Goal: Information Seeking & Learning: Learn about a topic

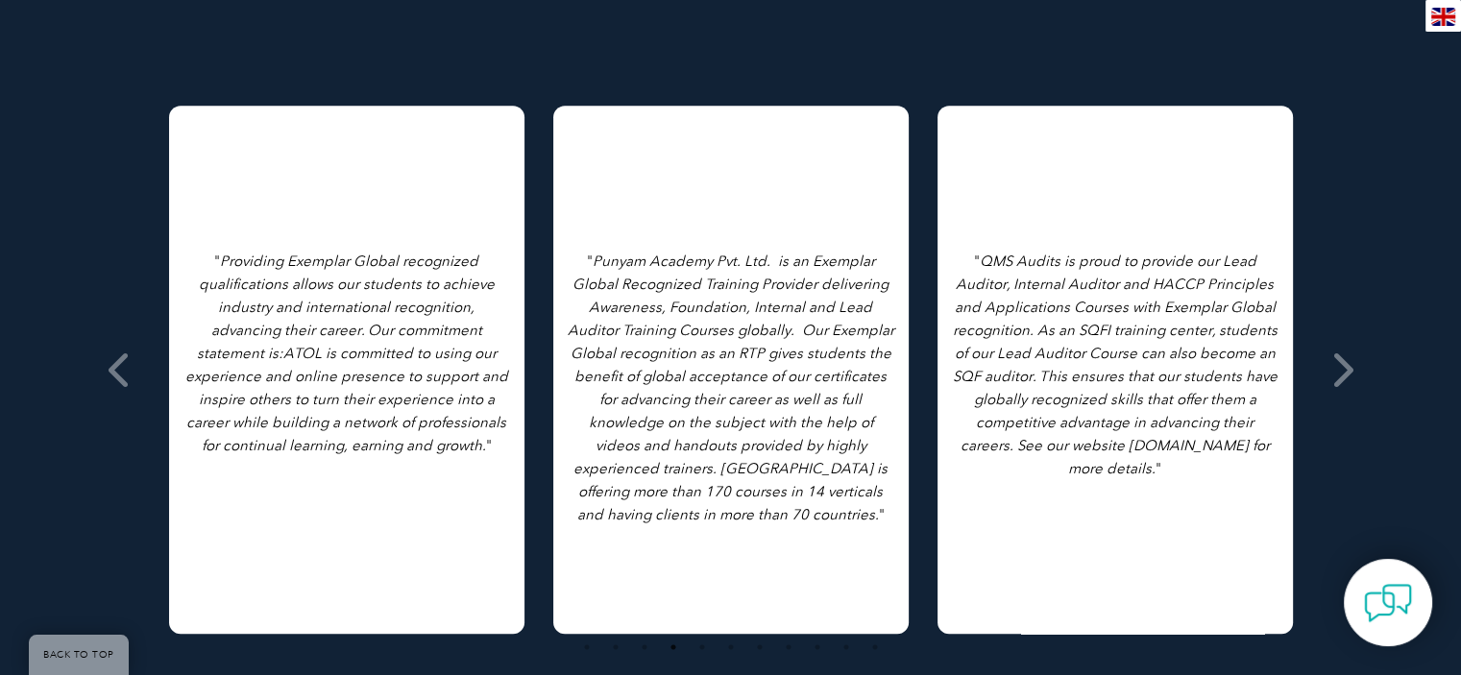
scroll to position [1082, 0]
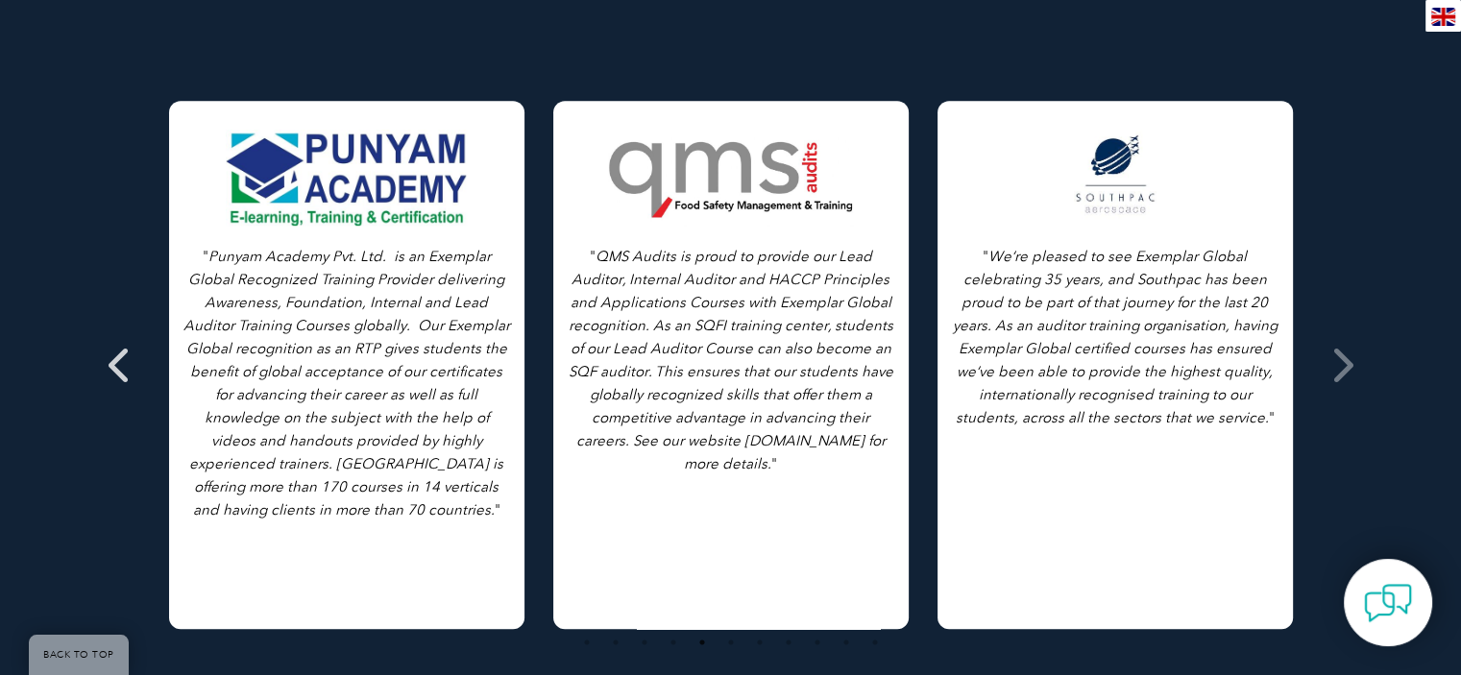
click at [128, 365] on icon at bounding box center [121, 365] width 24 height 0
click at [115, 365] on icon at bounding box center [121, 365] width 24 height 0
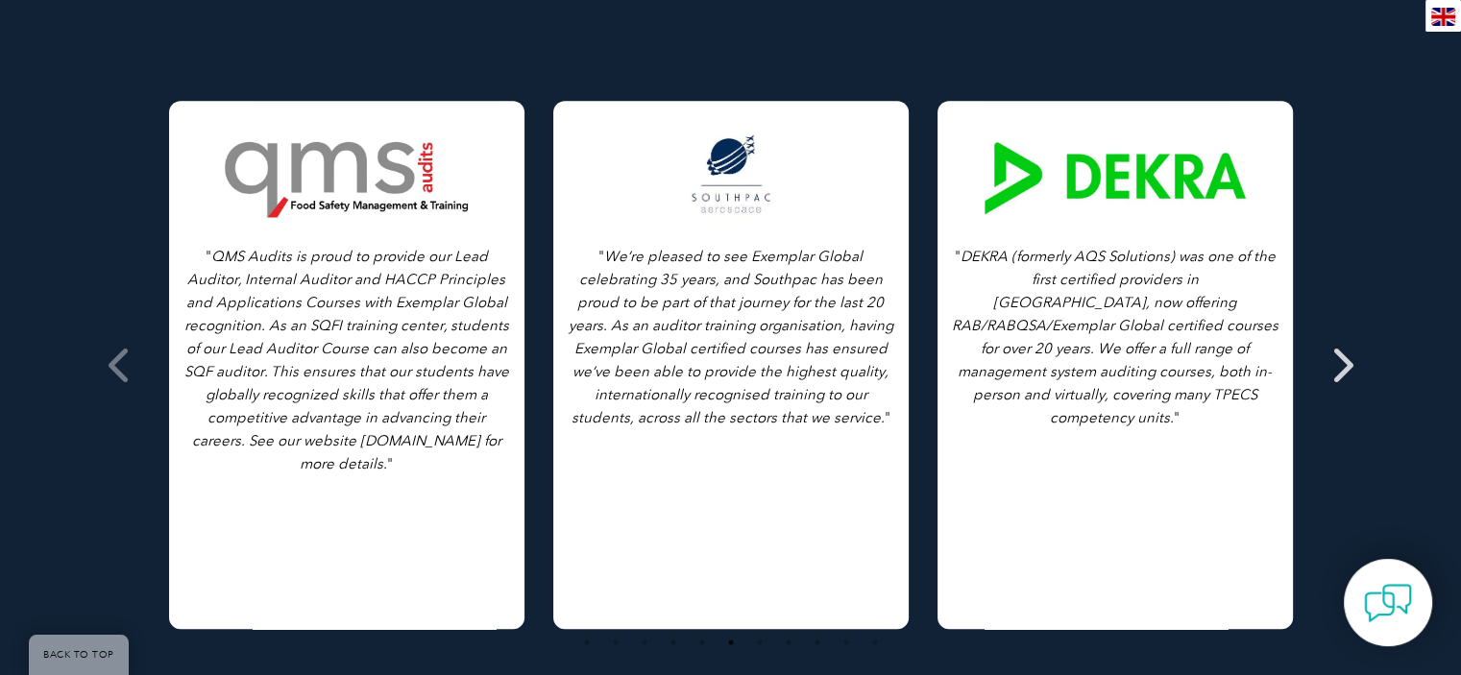
click at [1333, 365] on icon at bounding box center [1342, 365] width 24 height 0
click at [1336, 365] on icon at bounding box center [1342, 365] width 24 height 0
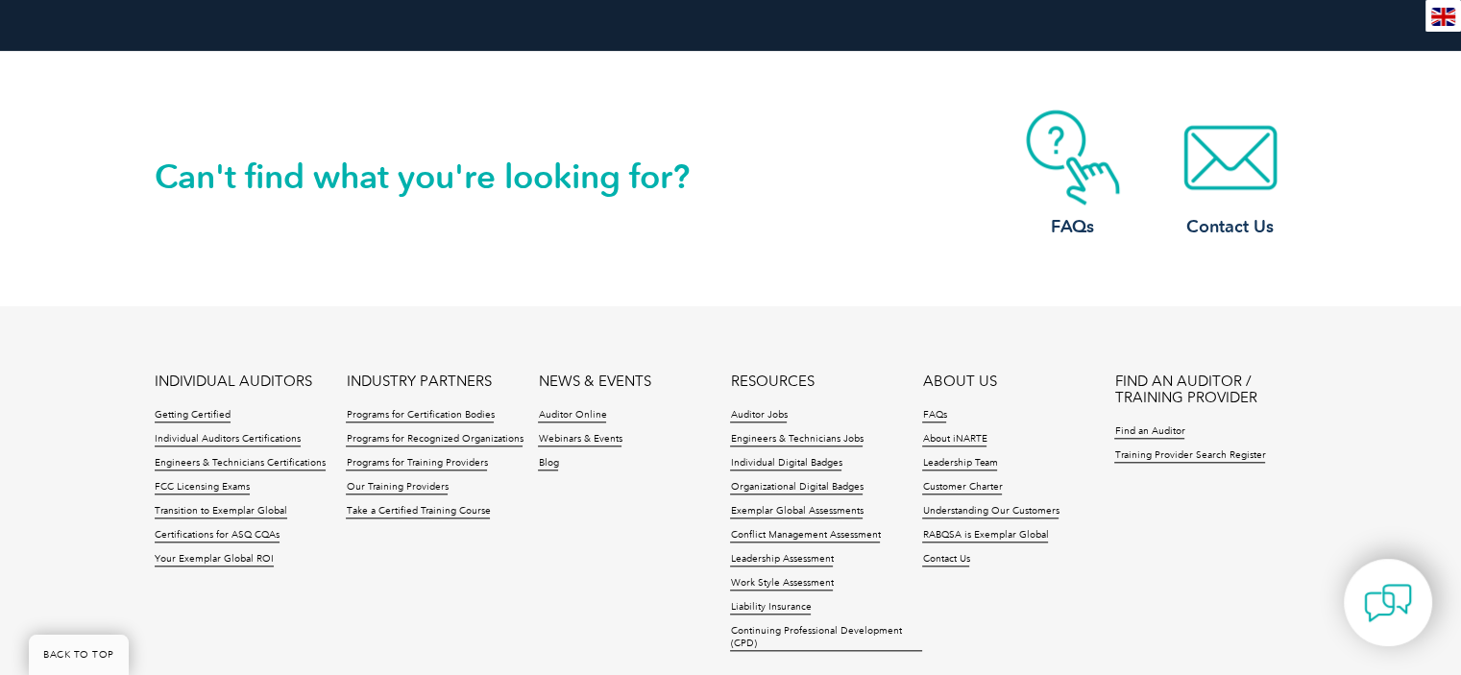
scroll to position [1851, 0]
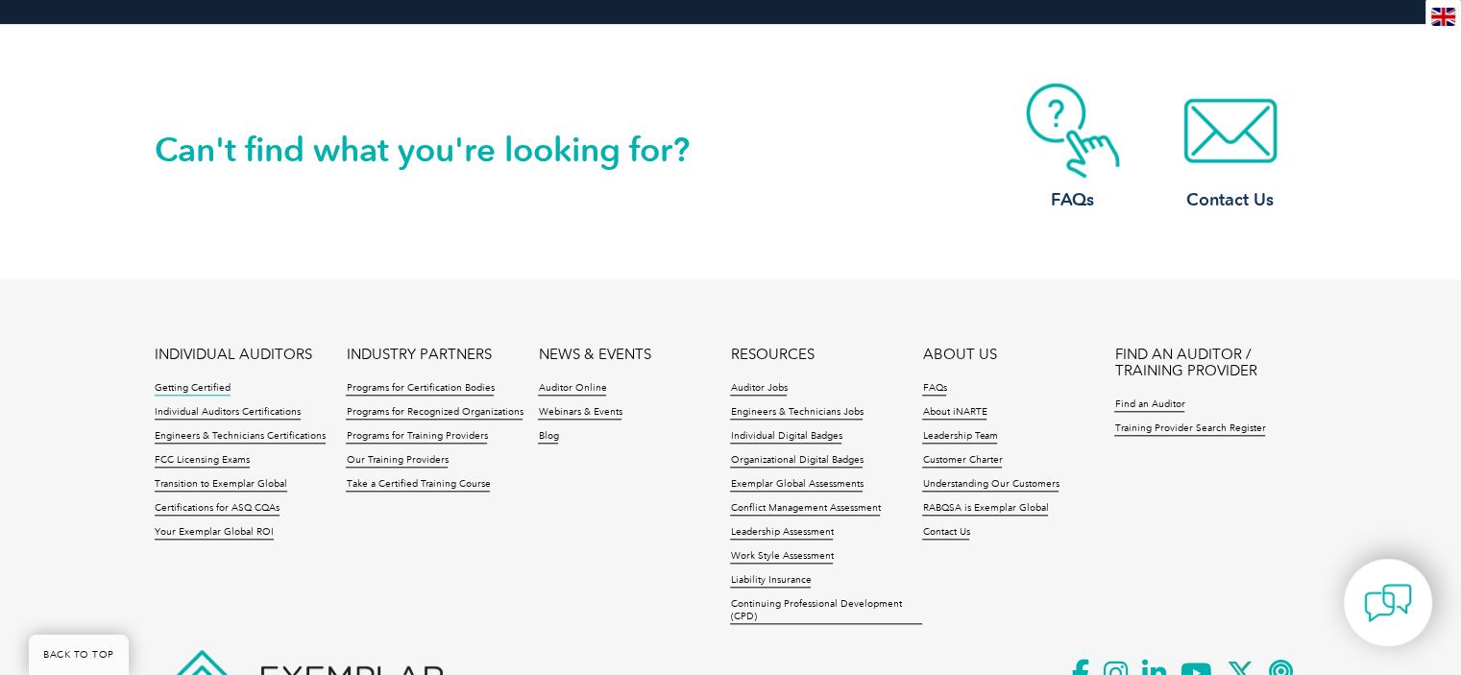
click at [177, 382] on link "Getting Certified" at bounding box center [193, 388] width 76 height 13
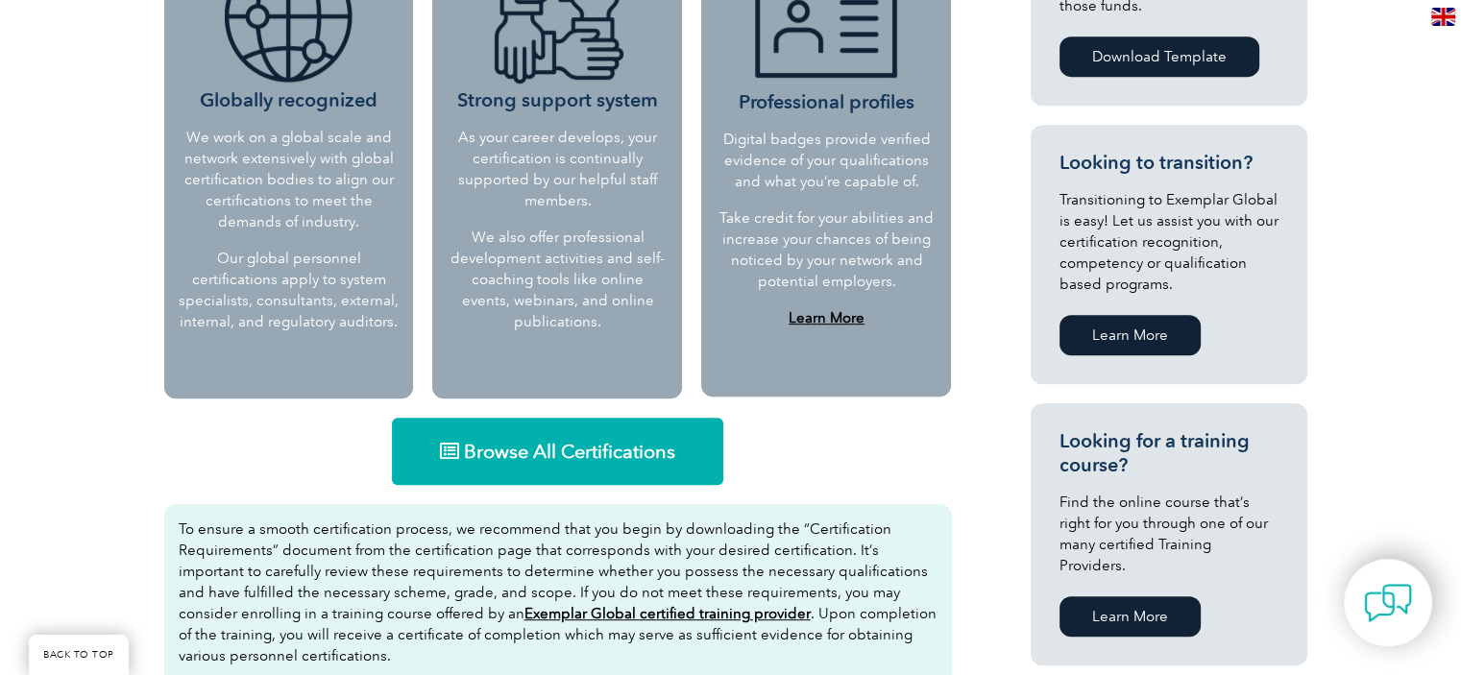
scroll to position [961, 0]
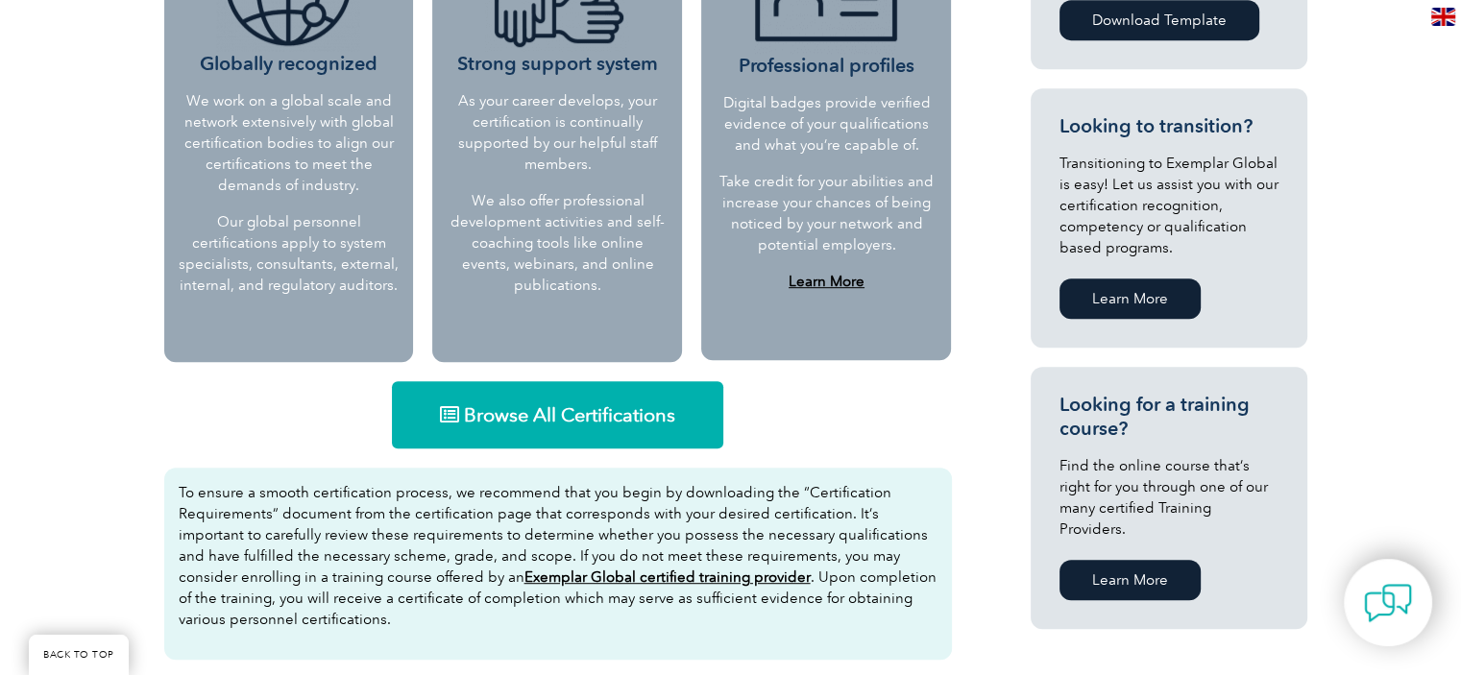
click at [468, 414] on span "Browse All Certifications" at bounding box center [569, 414] width 211 height 19
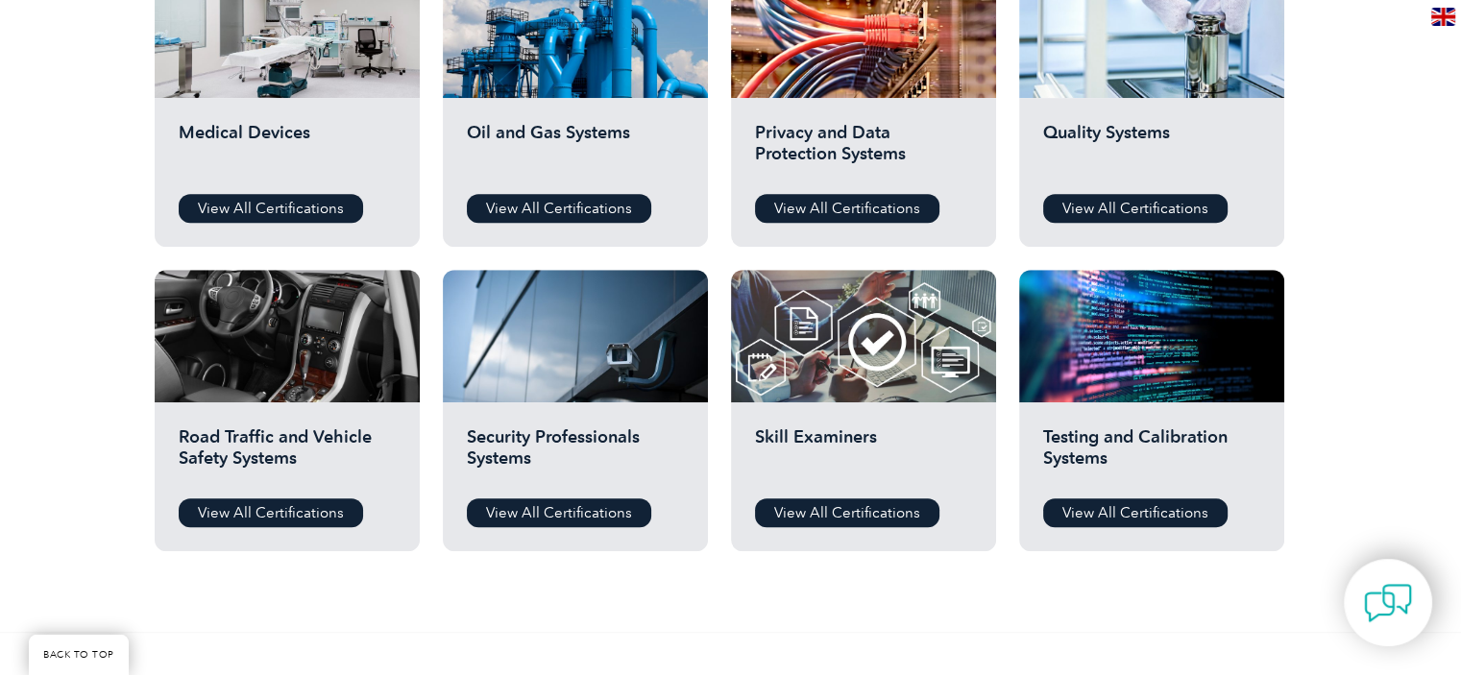
scroll to position [1345, 0]
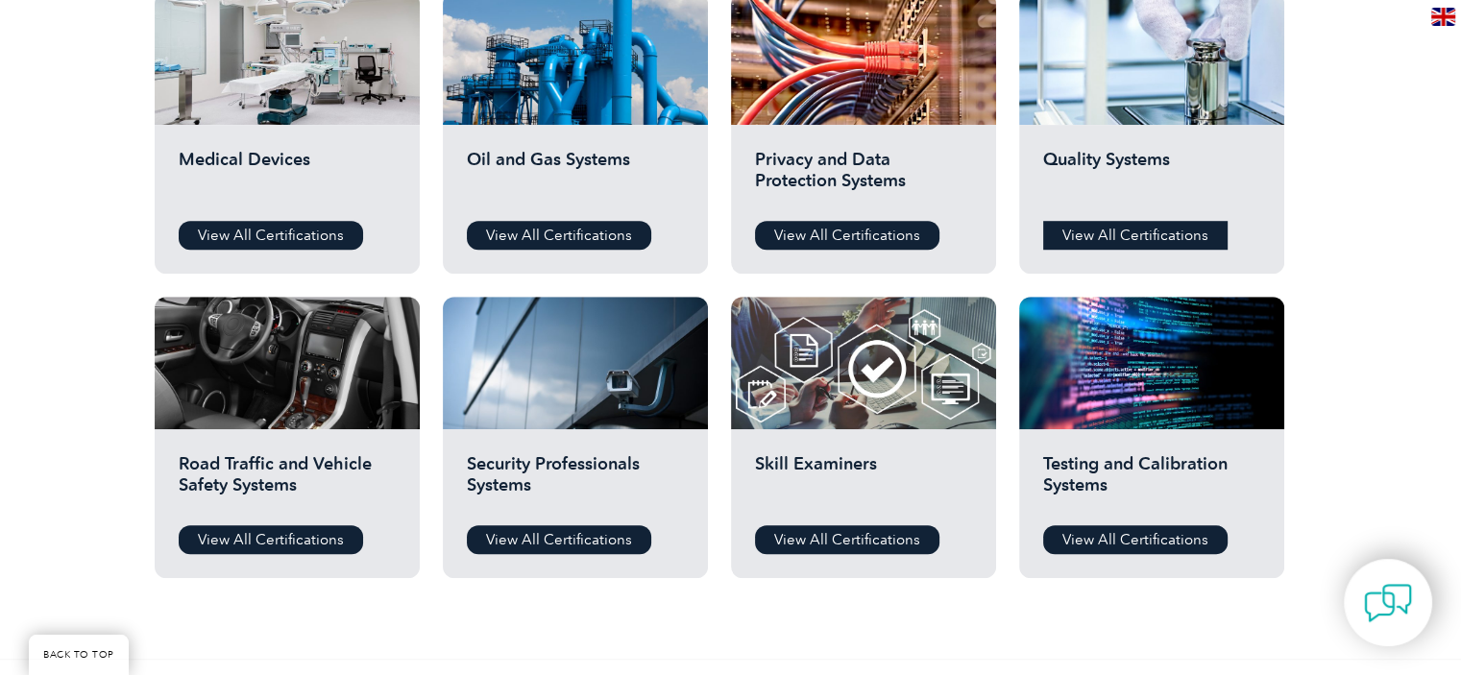
click at [1125, 231] on link "View All Certifications" at bounding box center [1135, 235] width 184 height 29
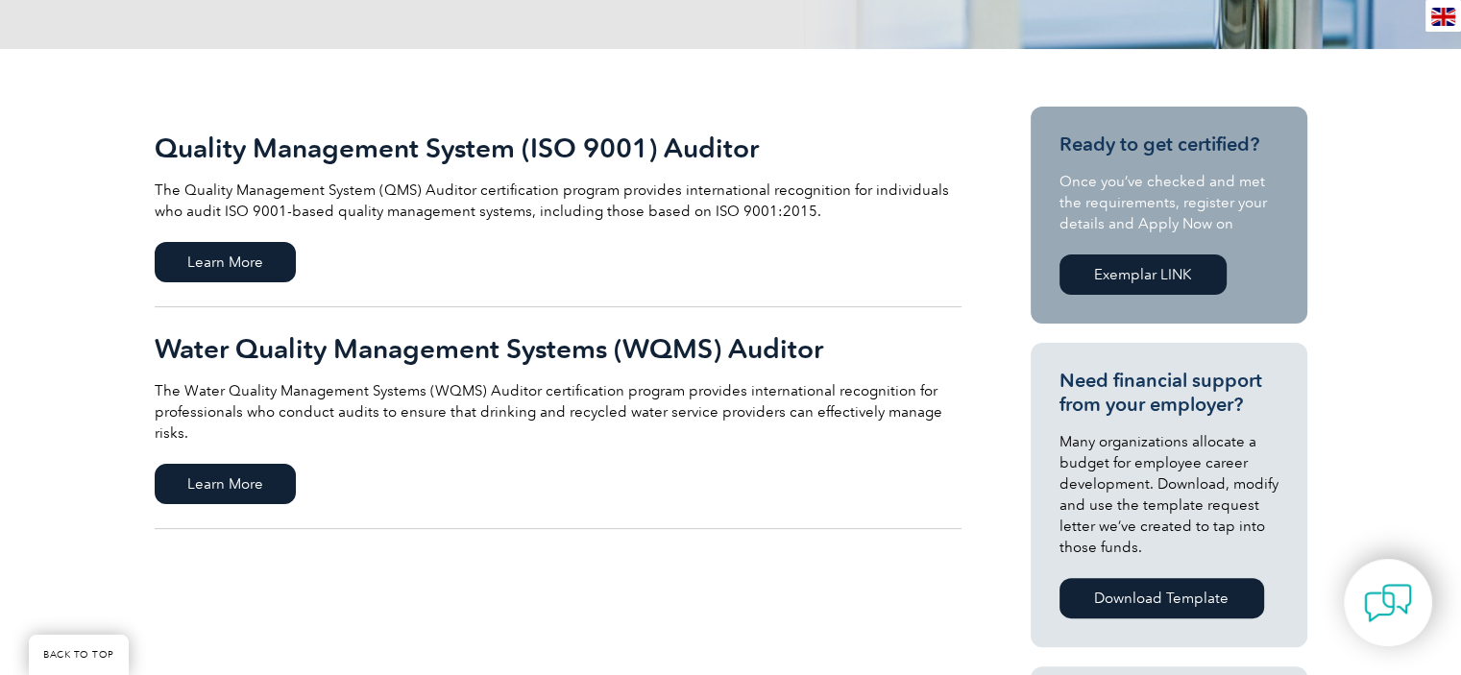
scroll to position [384, 0]
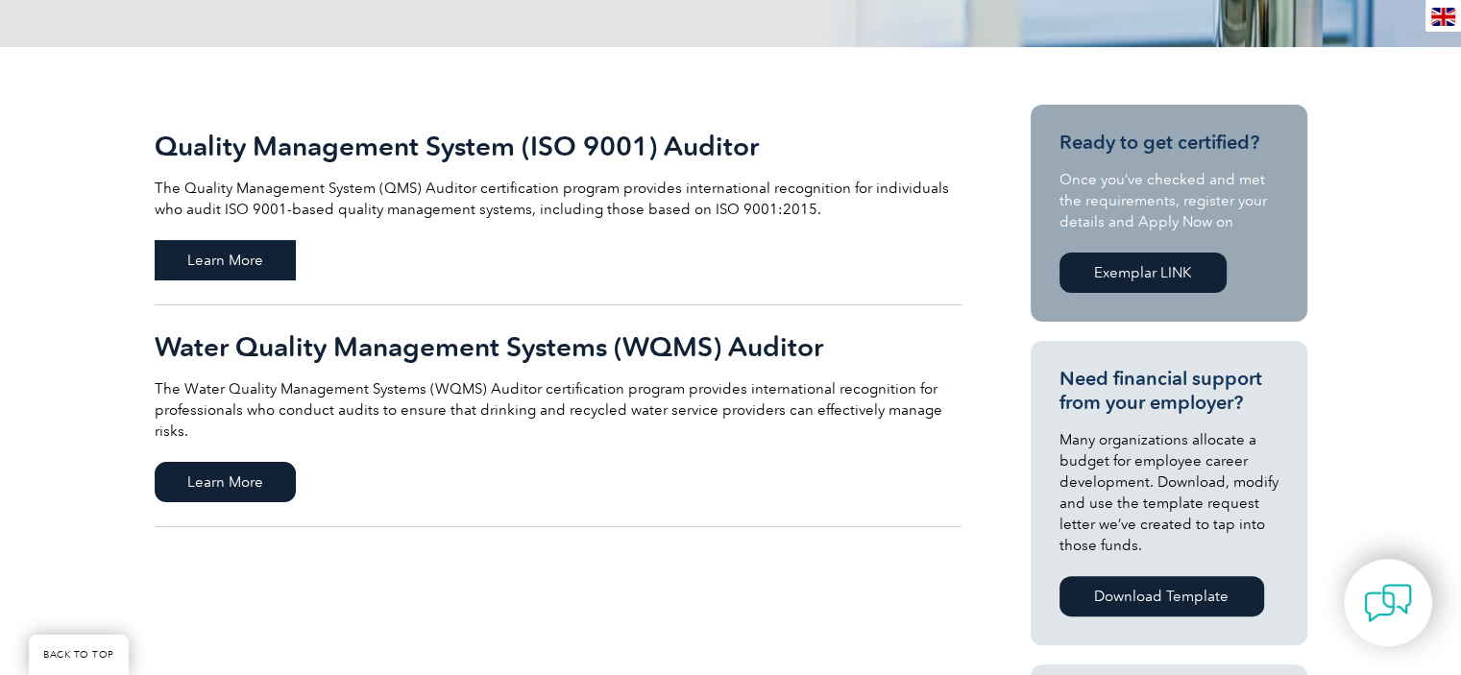
click at [245, 259] on span "Learn More" at bounding box center [225, 260] width 141 height 40
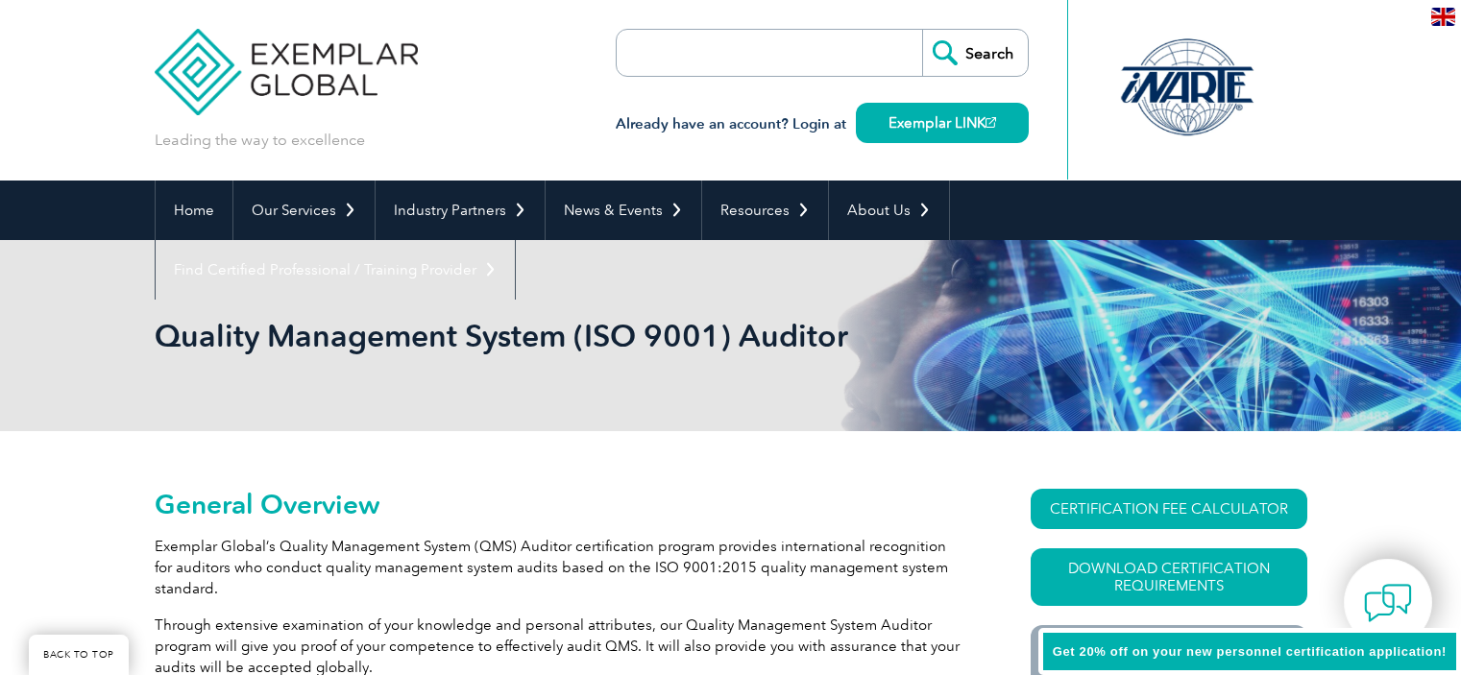
scroll to position [288, 0]
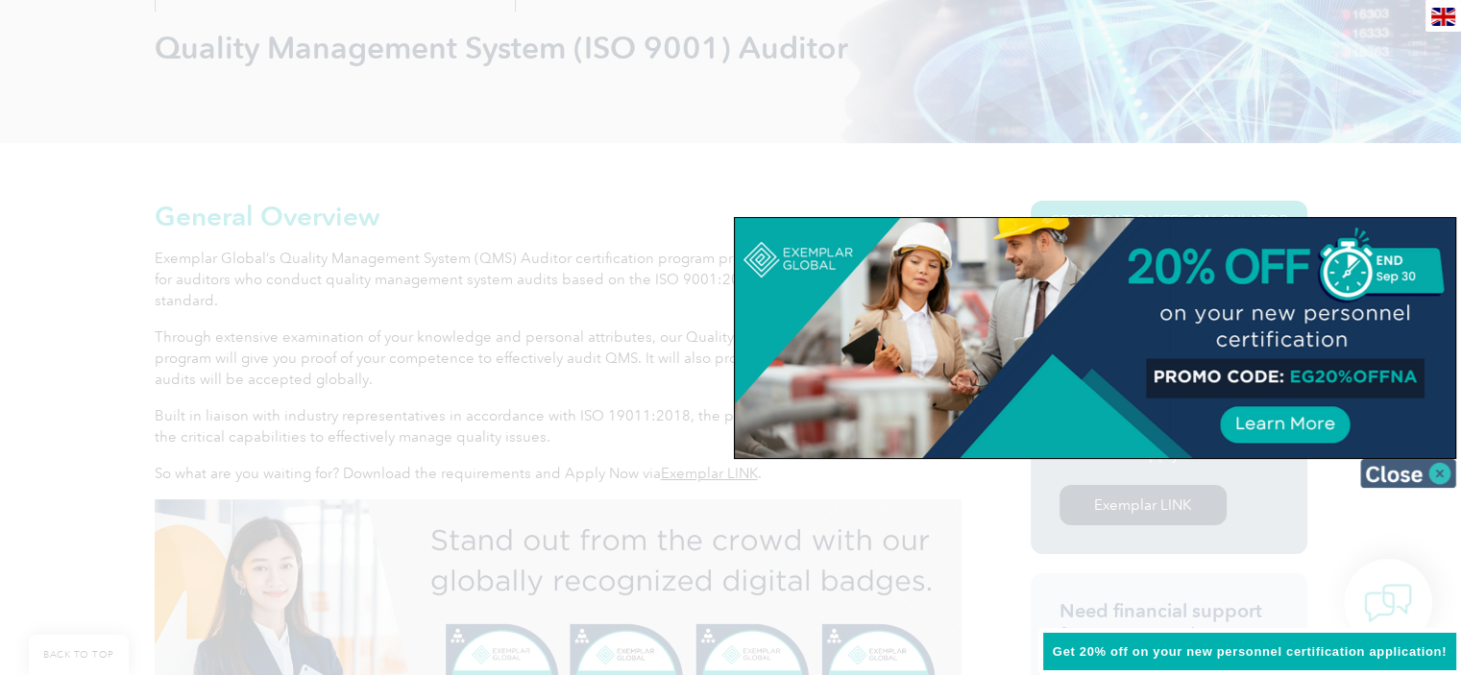
click at [1437, 475] on img at bounding box center [1409, 473] width 96 height 29
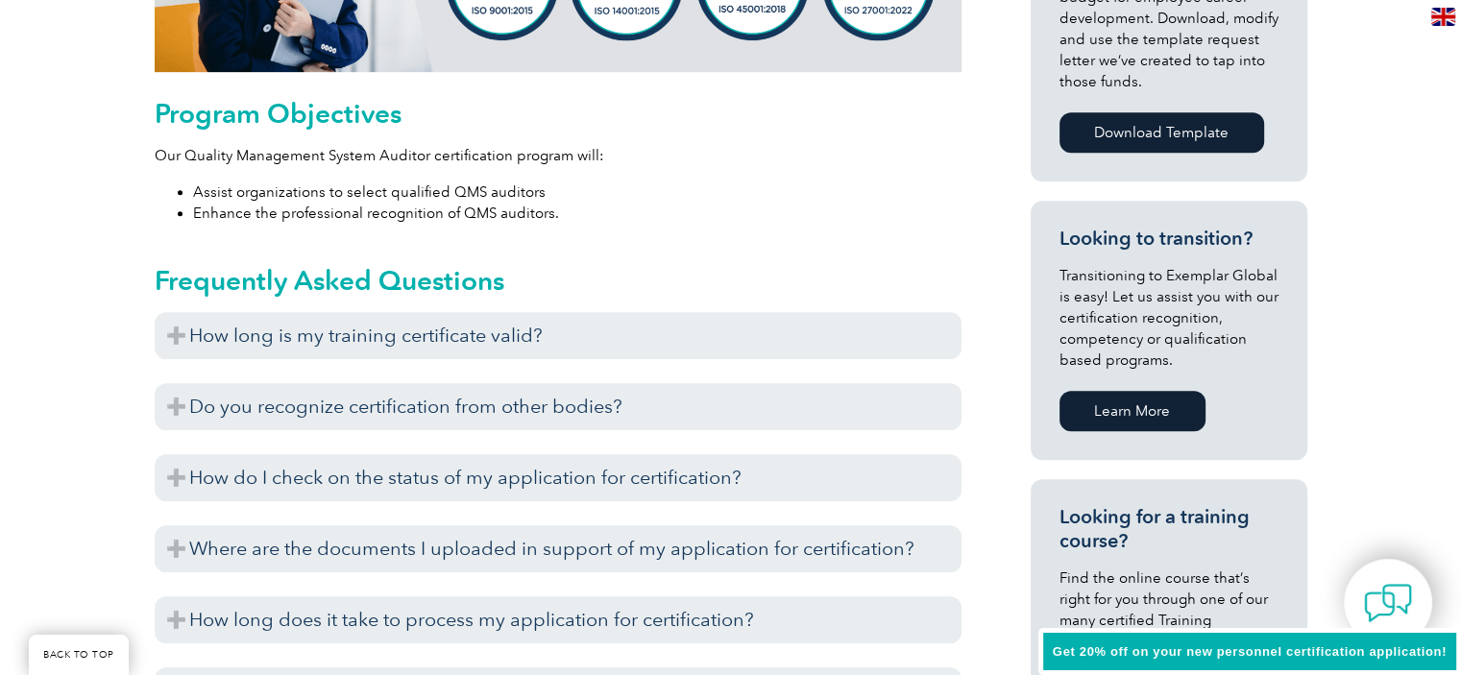
scroll to position [1057, 0]
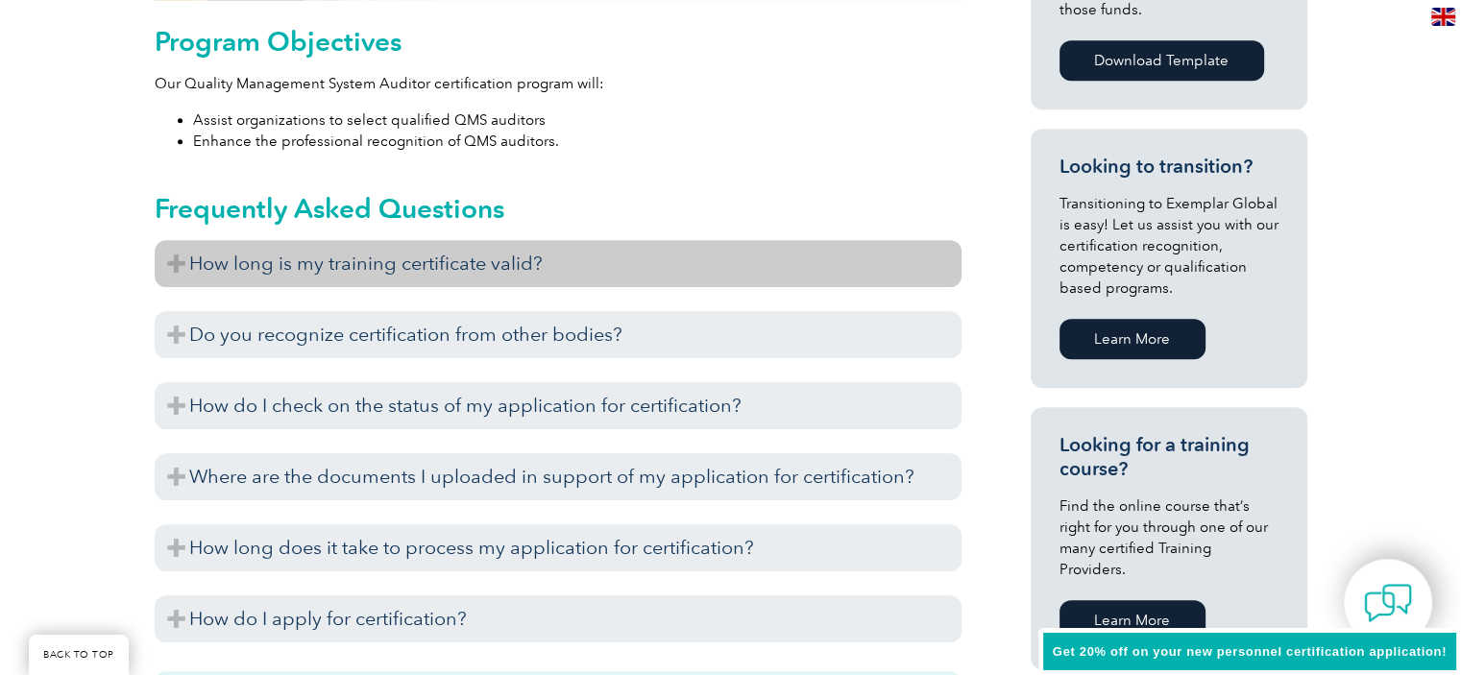
click at [185, 259] on h3 "How long is my training certificate valid?" at bounding box center [558, 263] width 807 height 47
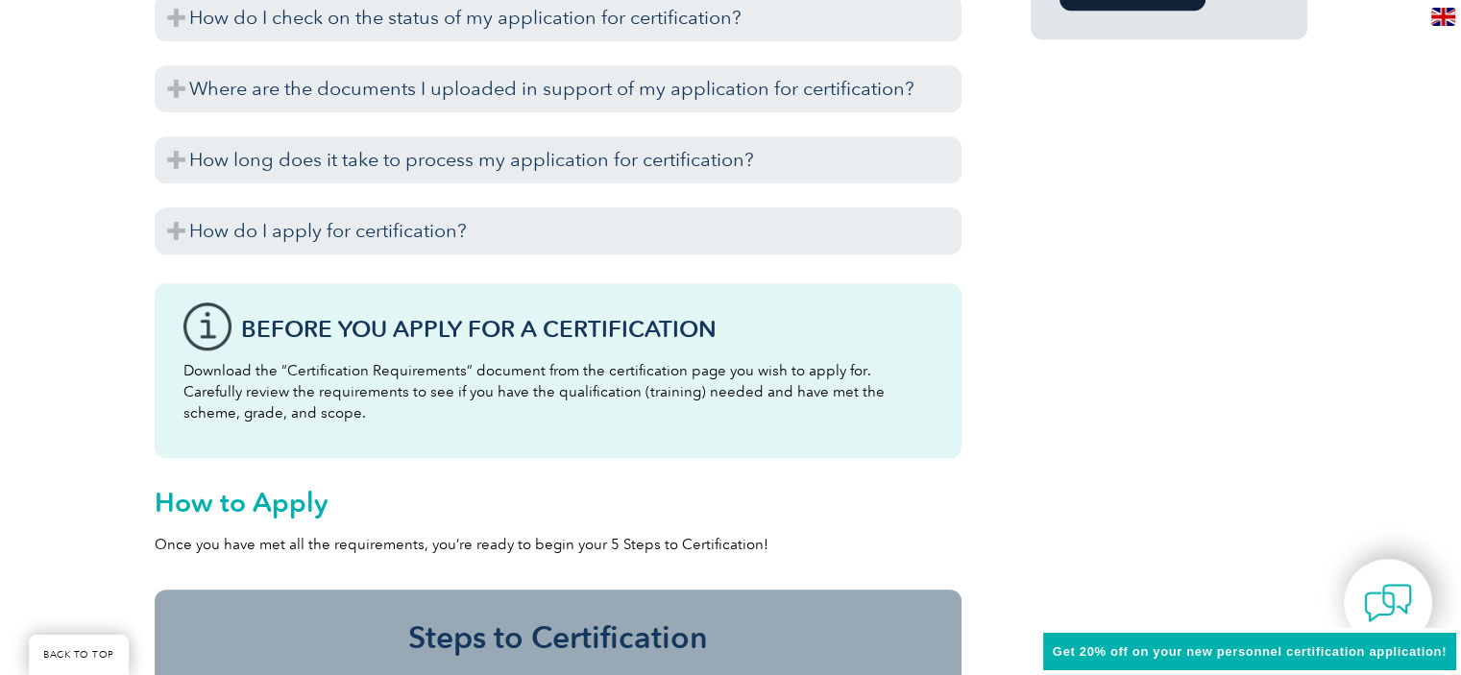
scroll to position [1729, 0]
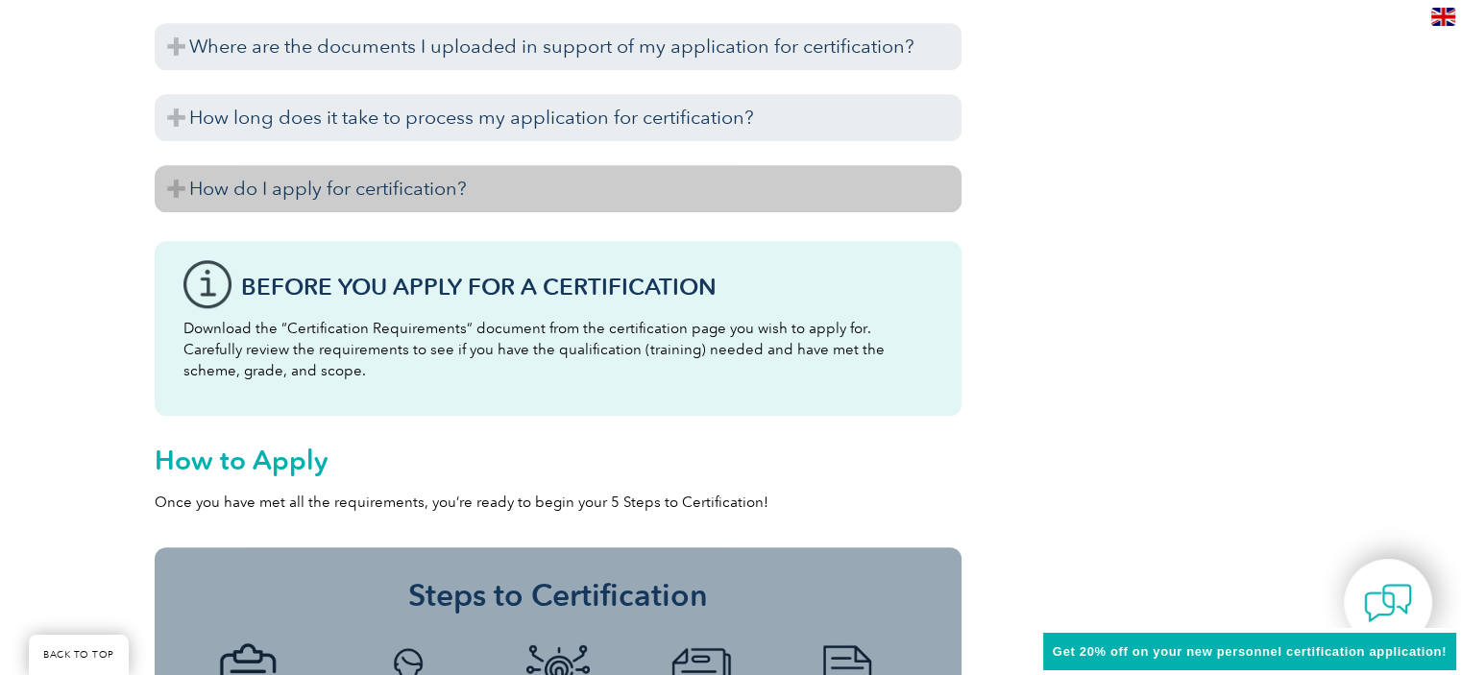
click at [340, 168] on h3 "How do I apply for certification?" at bounding box center [558, 188] width 807 height 47
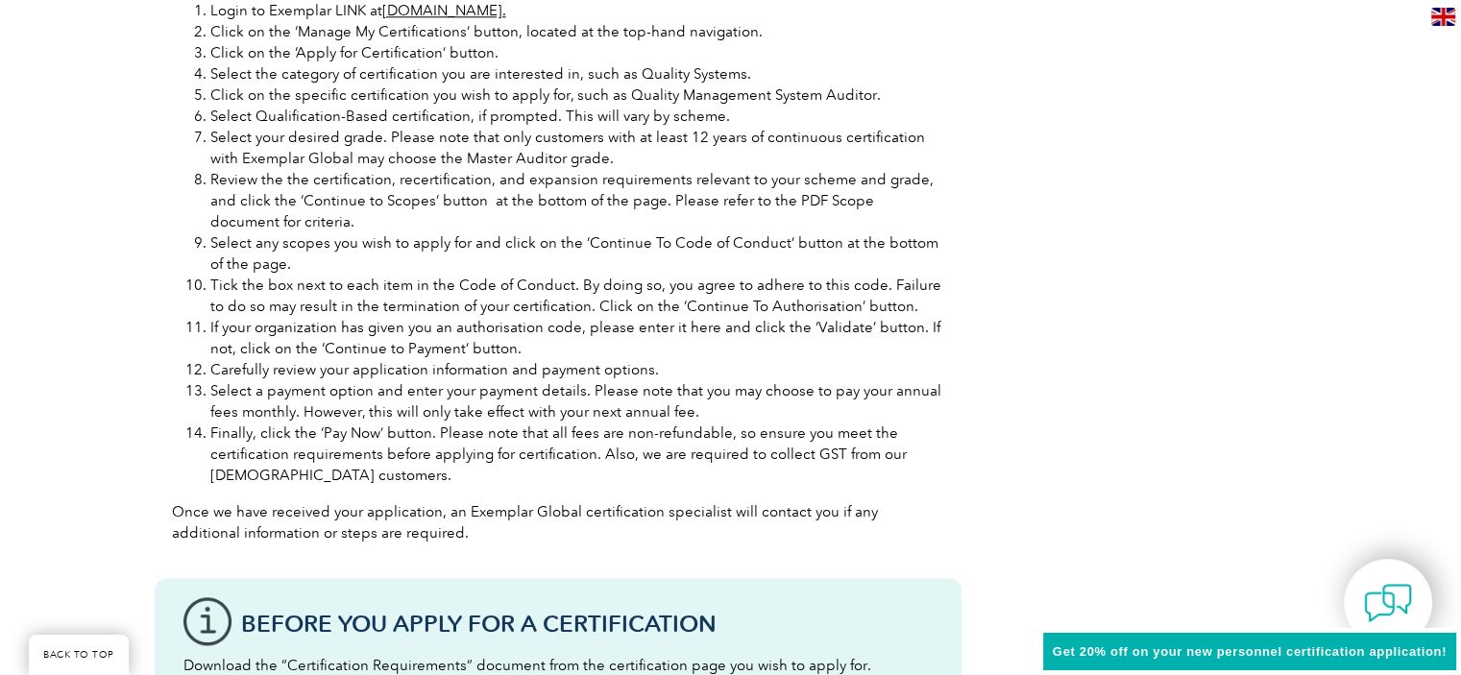
scroll to position [2306, 0]
